Goal: Information Seeking & Learning: Learn about a topic

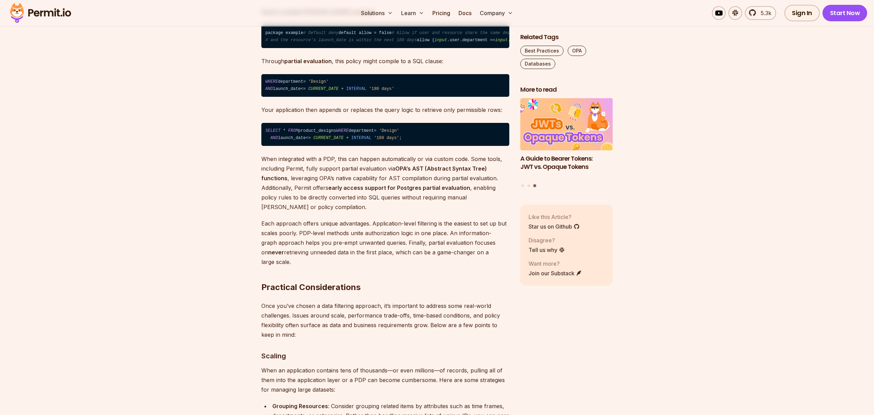
scroll to position [2506, 0]
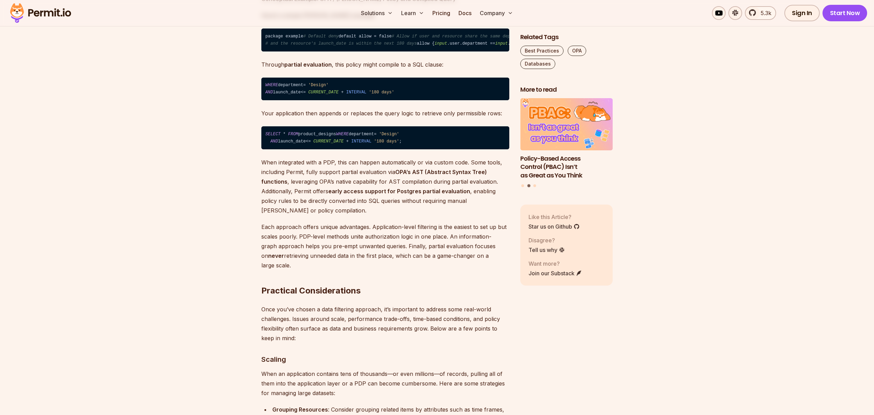
drag, startPoint x: 309, startPoint y: 173, endPoint x: 379, endPoint y: 180, distance: 69.8
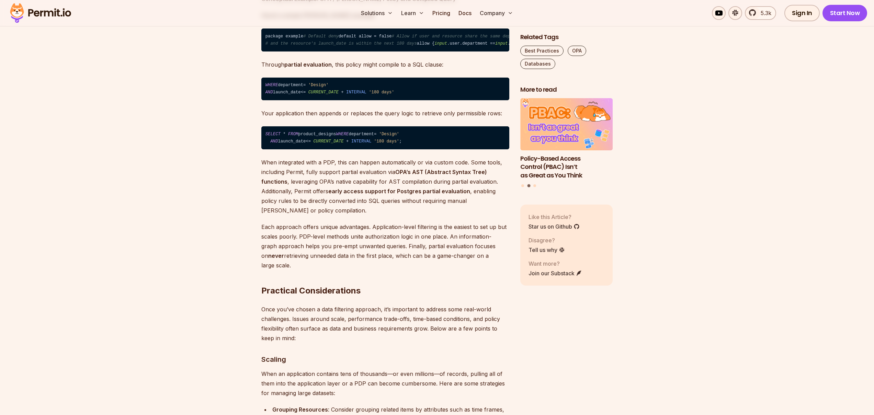
drag, startPoint x: 302, startPoint y: 184, endPoint x: 444, endPoint y: 194, distance: 142.3
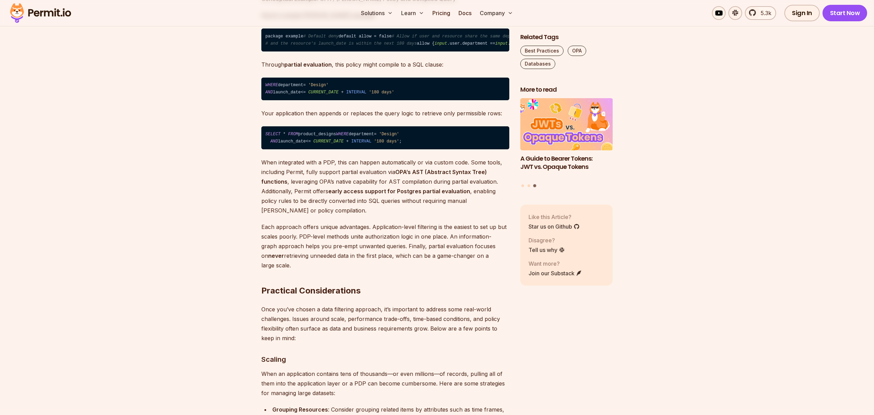
drag, startPoint x: 361, startPoint y: 183, endPoint x: 451, endPoint y: 195, distance: 90.5
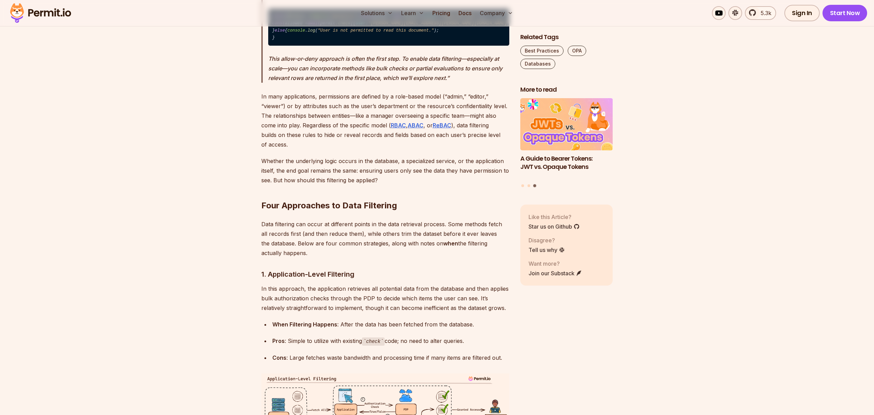
scroll to position [1073, 0]
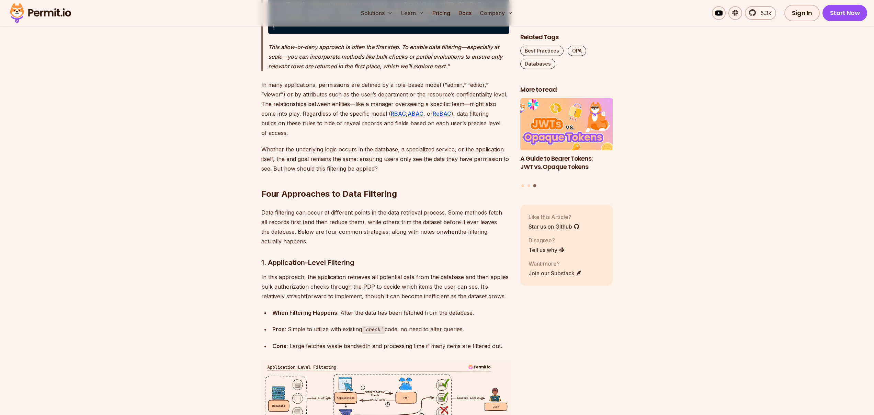
drag, startPoint x: 322, startPoint y: 291, endPoint x: 345, endPoint y: 317, distance: 34.5
click at [345, 246] on p "Data filtering can occur at different points in the data retrieval process. Som…" at bounding box center [385, 227] width 248 height 38
click at [344, 246] on p "Data filtering can occur at different points in the data retrieval process. Som…" at bounding box center [385, 227] width 248 height 38
click at [324, 246] on p "Data filtering can occur at different points in the data retrieval process. Som…" at bounding box center [385, 227] width 248 height 38
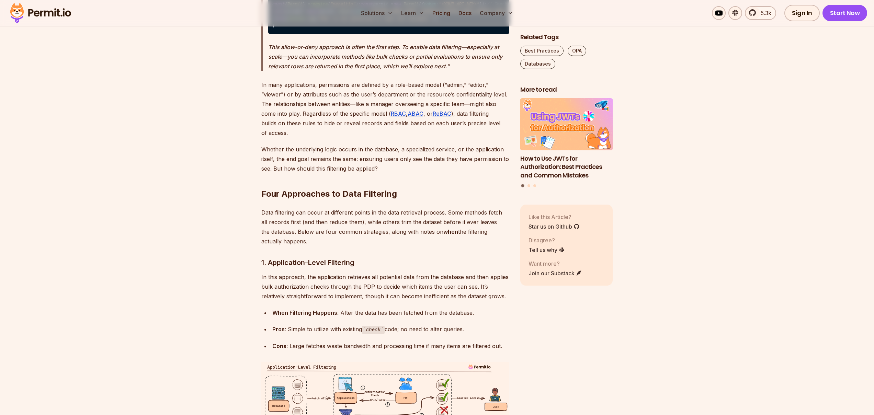
click at [313, 246] on p "Data filtering can occur at different points in the data retrieval process. Som…" at bounding box center [385, 227] width 248 height 38
click at [345, 246] on p "Data filtering can occur at different points in the data retrieval process. Som…" at bounding box center [385, 227] width 248 height 38
click at [330, 246] on p "Data filtering can occur at different points in the data retrieval process. Som…" at bounding box center [385, 227] width 248 height 38
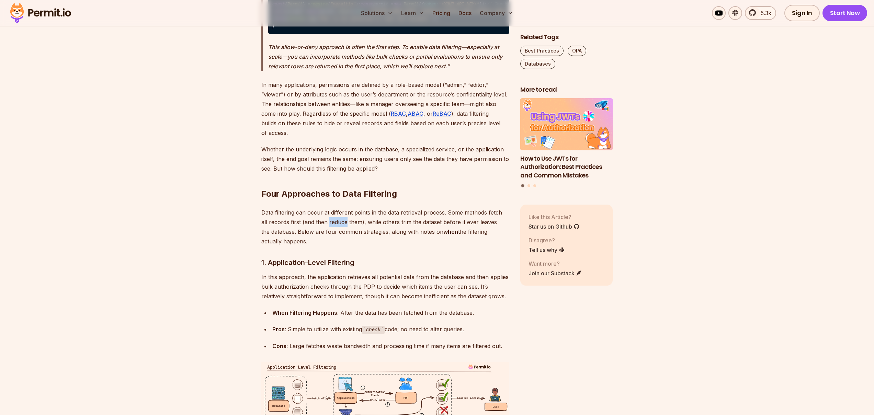
click at [330, 246] on p "Data filtering can occur at different points in the data retrieval process. Som…" at bounding box center [385, 227] width 248 height 38
click at [346, 246] on p "Data filtering can occur at different points in the data retrieval process. Som…" at bounding box center [385, 227] width 248 height 38
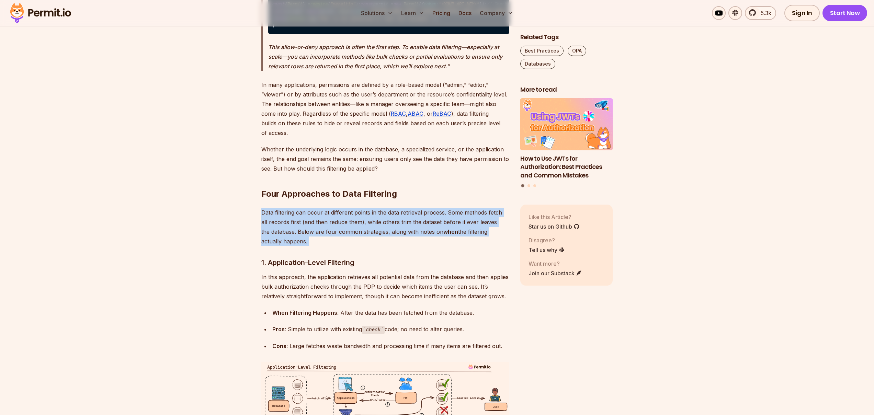
click at [345, 246] on p "Data filtering can occur at different points in the data retrieval process. Som…" at bounding box center [385, 227] width 248 height 38
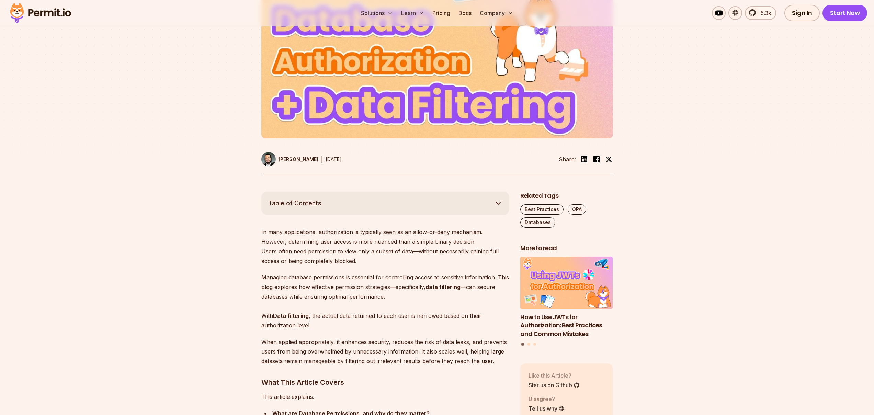
scroll to position [334, 0]
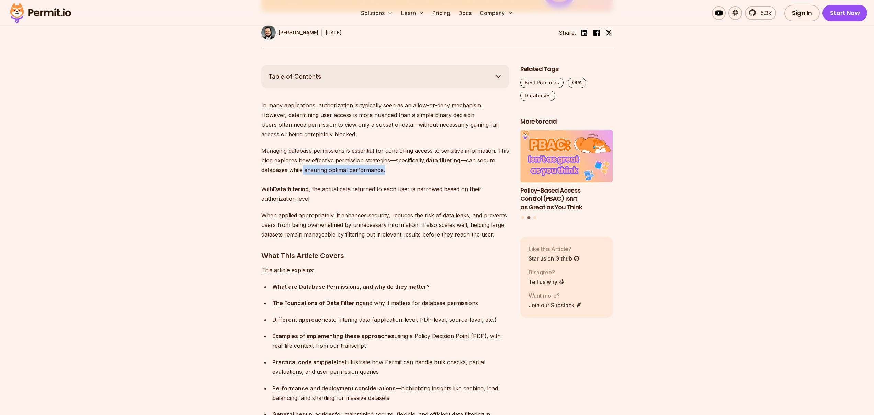
drag, startPoint x: 303, startPoint y: 171, endPoint x: 392, endPoint y: 171, distance: 88.3
click at [392, 171] on p "Managing database permissions is essential for controlling access to sensitive …" at bounding box center [385, 175] width 248 height 58
click at [377, 169] on p "Managing database permissions is essential for controlling access to sensitive …" at bounding box center [385, 175] width 248 height 58
click at [348, 171] on p "Managing database permissions is essential for controlling access to sensitive …" at bounding box center [385, 175] width 248 height 58
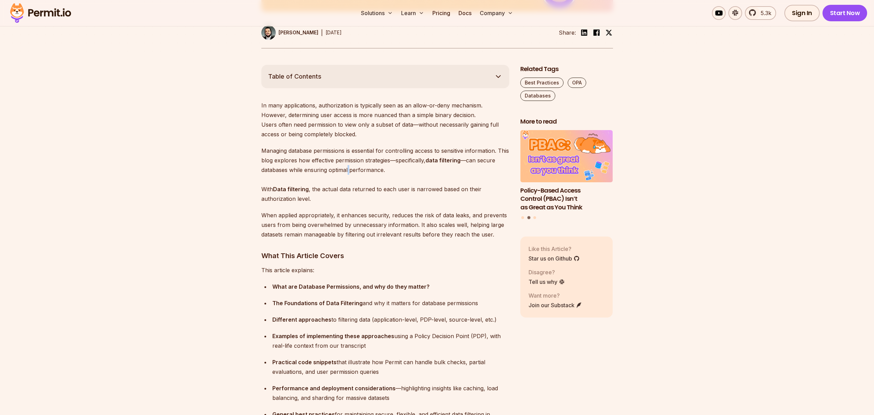
drag, startPoint x: 348, startPoint y: 171, endPoint x: 357, endPoint y: 172, distance: 9.0
click at [351, 171] on p "Managing database permissions is essential for controlling access to sensitive …" at bounding box center [385, 175] width 248 height 58
click at [368, 174] on p "Managing database permissions is essential for controlling access to sensitive …" at bounding box center [385, 175] width 248 height 58
click at [327, 174] on p "Managing database permissions is essential for controlling access to sensitive …" at bounding box center [385, 175] width 248 height 58
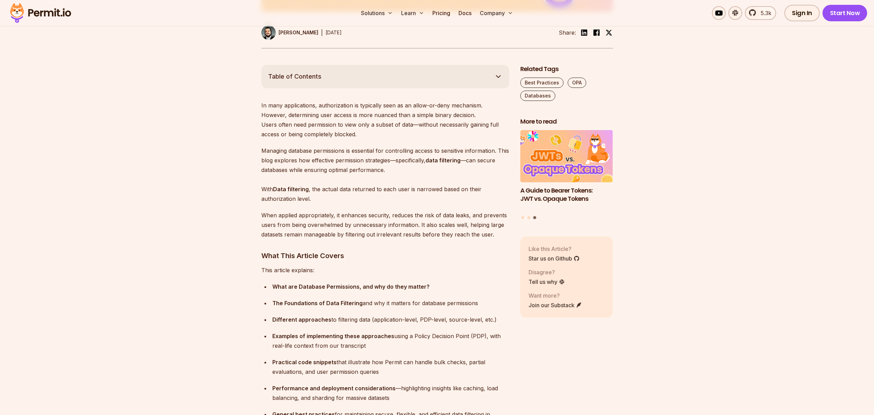
click at [348, 171] on p "Managing database permissions is essential for controlling access to sensitive …" at bounding box center [385, 175] width 248 height 58
drag, startPoint x: 348, startPoint y: 171, endPoint x: 353, endPoint y: 171, distance: 4.8
click at [352, 171] on p "Managing database permissions is essential for controlling access to sensitive …" at bounding box center [385, 175] width 248 height 58
click at [364, 171] on p "Managing database permissions is essential for controlling access to sensitive …" at bounding box center [385, 175] width 248 height 58
drag, startPoint x: 364, startPoint y: 171, endPoint x: 331, endPoint y: 170, distance: 33.0
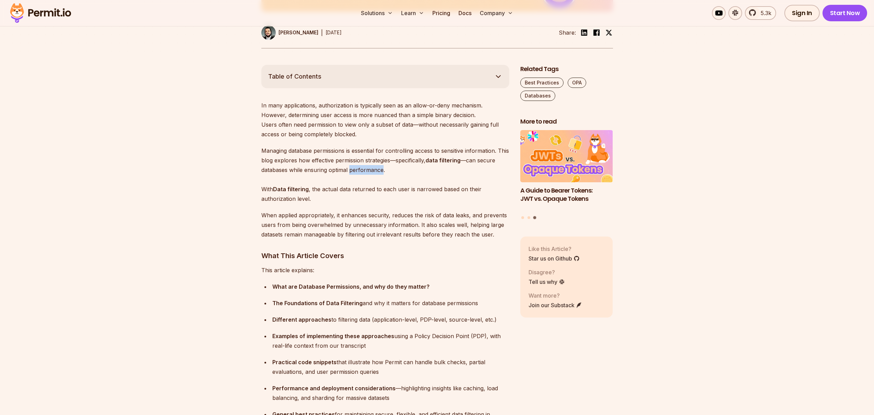
click at [363, 171] on p "Managing database permissions is essential for controlling access to sensitive …" at bounding box center [385, 175] width 248 height 58
click at [331, 170] on p "Managing database permissions is essential for controlling access to sensitive …" at bounding box center [385, 175] width 248 height 58
drag, startPoint x: 330, startPoint y: 199, endPoint x: 253, endPoint y: 188, distance: 77.7
click at [302, 192] on strong "Data filtering" at bounding box center [291, 189] width 36 height 7
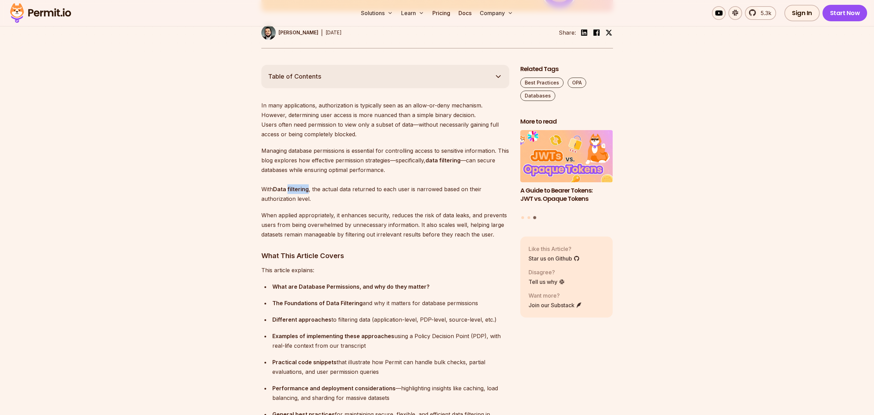
click at [302, 192] on strong "Data filtering" at bounding box center [291, 189] width 36 height 7
click at [326, 211] on p "When applied appropriately, it enhances security, reduces the risk of data leak…" at bounding box center [385, 225] width 248 height 29
drag, startPoint x: 321, startPoint y: 200, endPoint x: 302, endPoint y: 211, distance: 22.5
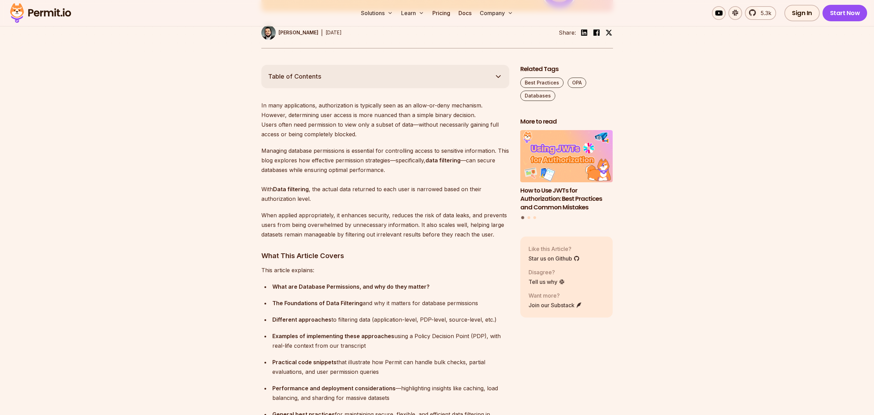
click at [305, 215] on p "When applied appropriately, it enhances security, reduces the risk of data leak…" at bounding box center [385, 225] width 248 height 29
drag, startPoint x: 305, startPoint y: 215, endPoint x: 325, endPoint y: 234, distance: 27.5
click at [312, 224] on p "When applied appropriately, it enhances security, reduces the risk of data leak…" at bounding box center [385, 225] width 248 height 29
drag, startPoint x: 325, startPoint y: 234, endPoint x: 329, endPoint y: 231, distance: 5.1
click at [327, 234] on p "When applied appropriately, it enhances security, reduces the risk of data leak…" at bounding box center [385, 225] width 248 height 29
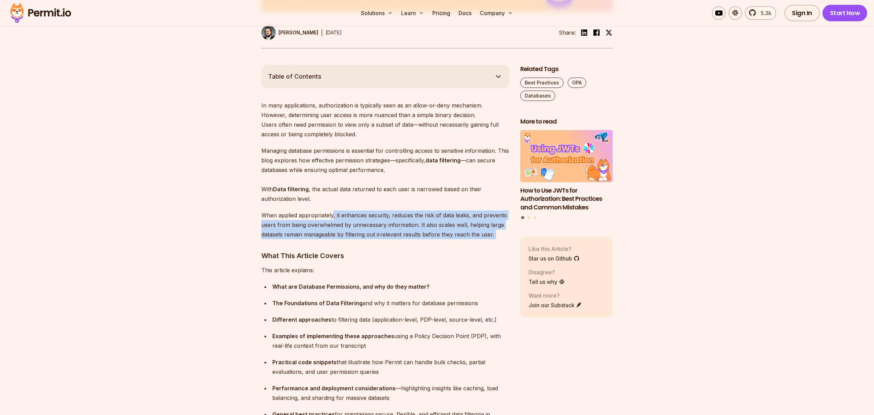
drag, startPoint x: 332, startPoint y: 216, endPoint x: 497, endPoint y: 242, distance: 166.9
click at [479, 235] on p "When applied appropriately, it enhances security, reduces the risk of data leak…" at bounding box center [385, 225] width 248 height 29
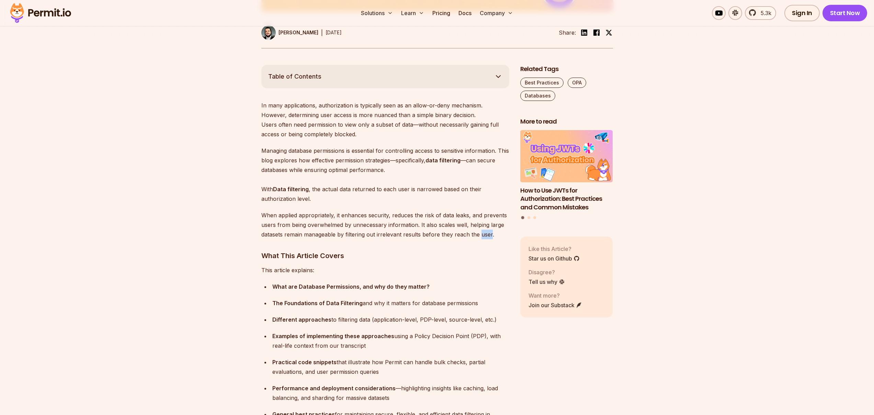
drag, startPoint x: 479, startPoint y: 235, endPoint x: 471, endPoint y: 236, distance: 7.6
click at [478, 235] on p "When applied appropriately, it enhances security, reduces the risk of data leak…" at bounding box center [385, 225] width 248 height 29
click at [467, 235] on p "When applied appropriately, it enhances security, reduces the risk of data leak…" at bounding box center [385, 225] width 248 height 29
click at [484, 236] on p "When applied appropriately, it enhances security, reduces the risk of data leak…" at bounding box center [385, 225] width 248 height 29
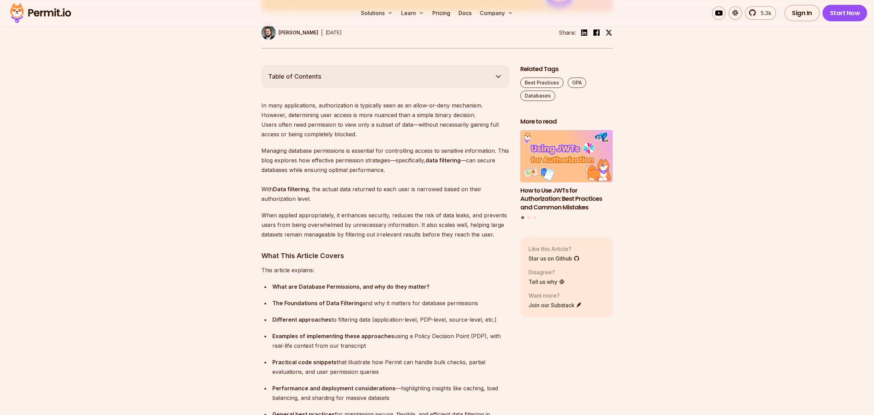
click at [466, 235] on p "When applied appropriately, it enhances security, reduces the risk of data leak…" at bounding box center [385, 225] width 248 height 29
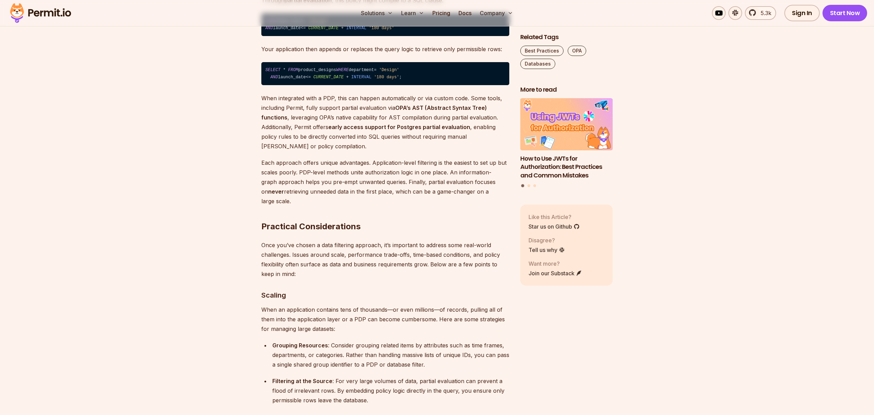
scroll to position [2529, 0]
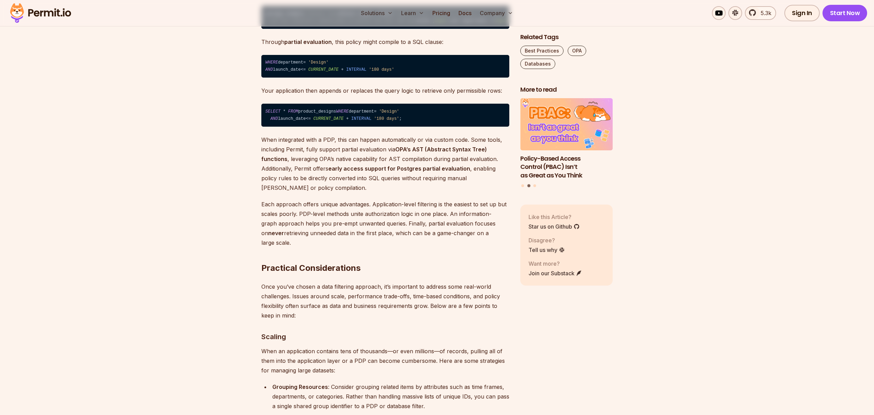
drag, startPoint x: 361, startPoint y: 160, endPoint x: 376, endPoint y: 162, distance: 14.6
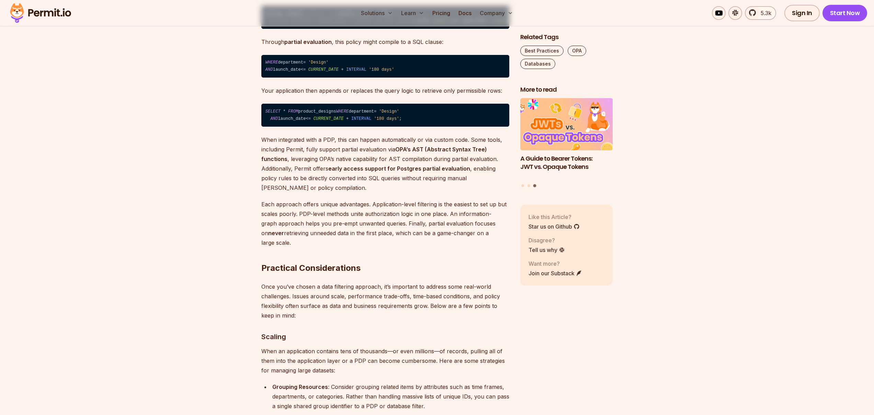
drag, startPoint x: 341, startPoint y: 160, endPoint x: 378, endPoint y: 161, distance: 37.5
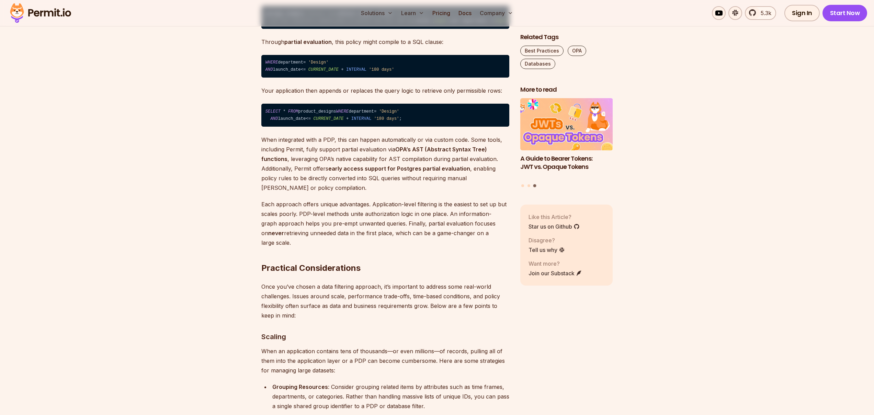
drag, startPoint x: 393, startPoint y: 163, endPoint x: 383, endPoint y: 163, distance: 10.0
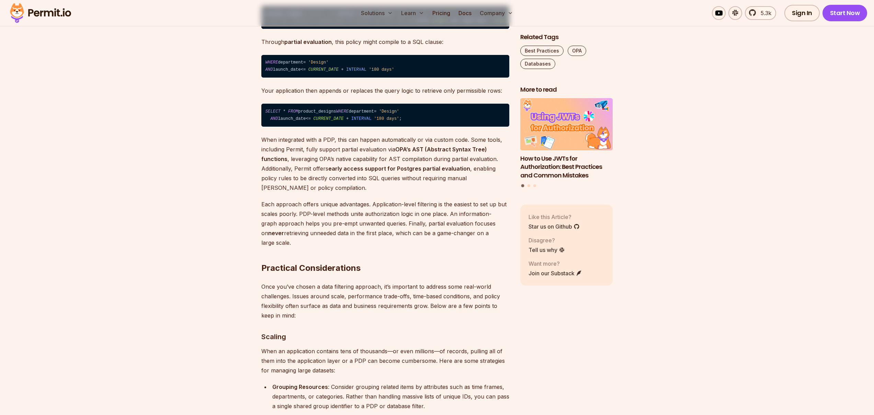
drag, startPoint x: 386, startPoint y: 161, endPoint x: 371, endPoint y: 160, distance: 14.8
drag, startPoint x: 361, startPoint y: 162, endPoint x: 351, endPoint y: 163, distance: 9.7
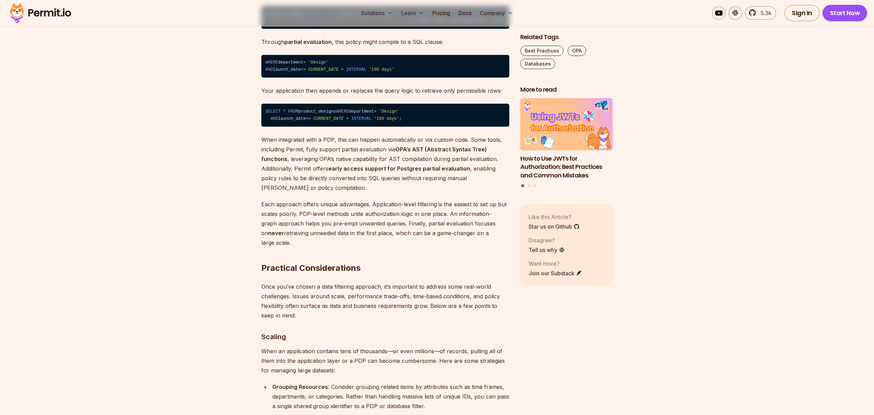
drag, startPoint x: 341, startPoint y: 162, endPoint x: 466, endPoint y: 163, distance: 125.4
copy p "compile policy rules into a conditional expression"
drag, startPoint x: 342, startPoint y: 169, endPoint x: 369, endPoint y: 171, distance: 27.2
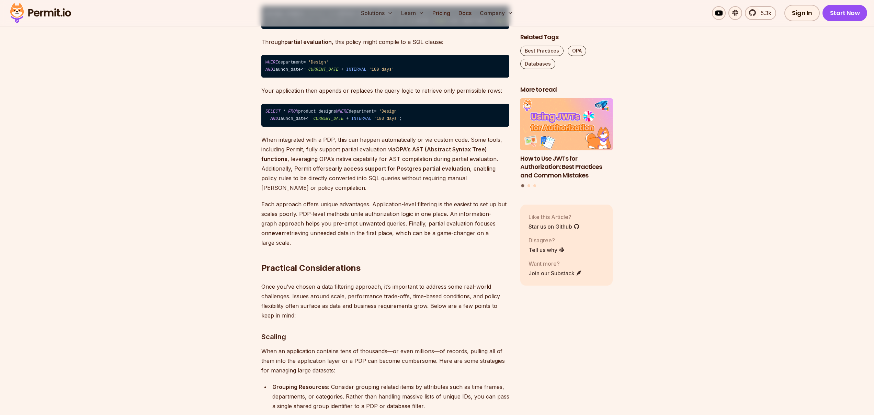
drag, startPoint x: 341, startPoint y: 160, endPoint x: 467, endPoint y: 162, distance: 125.8
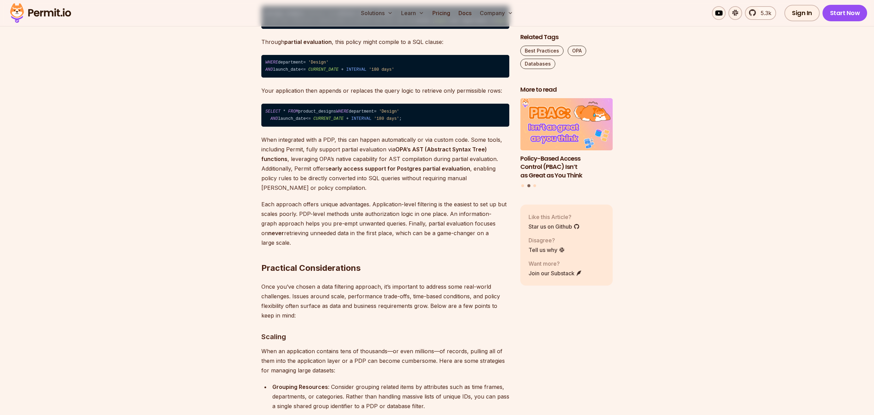
copy p "compile policy rules into a conditional expression"
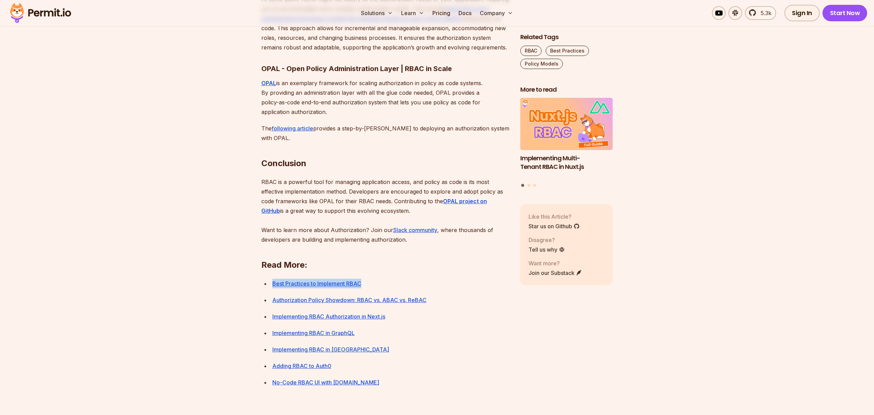
scroll to position [2655, 0]
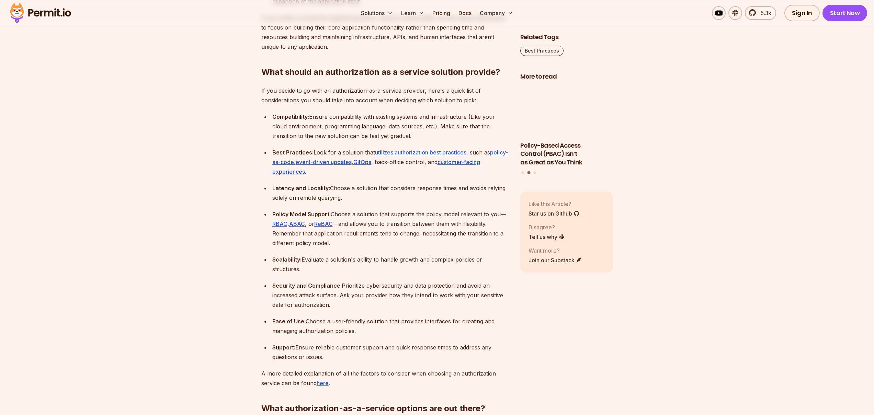
scroll to position [1788, 0]
